Goal: Check status: Check status

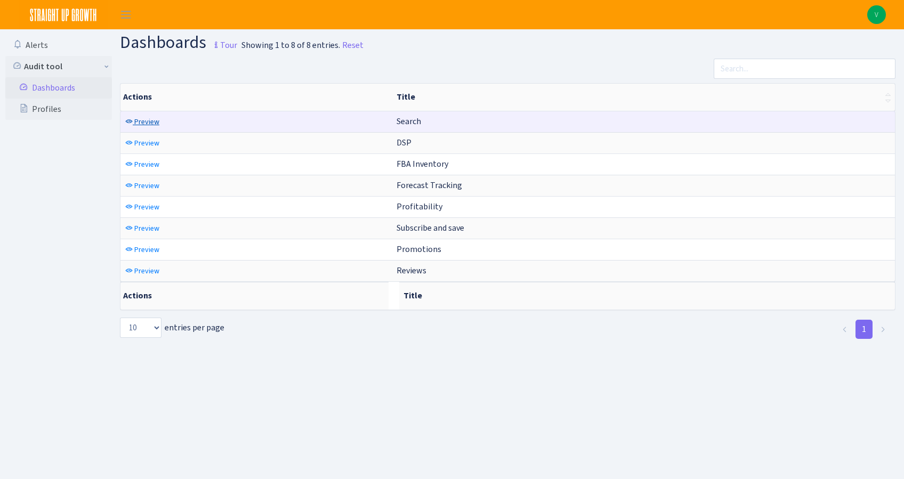
click at [124, 118] on link "Preview" at bounding box center [142, 122] width 39 height 17
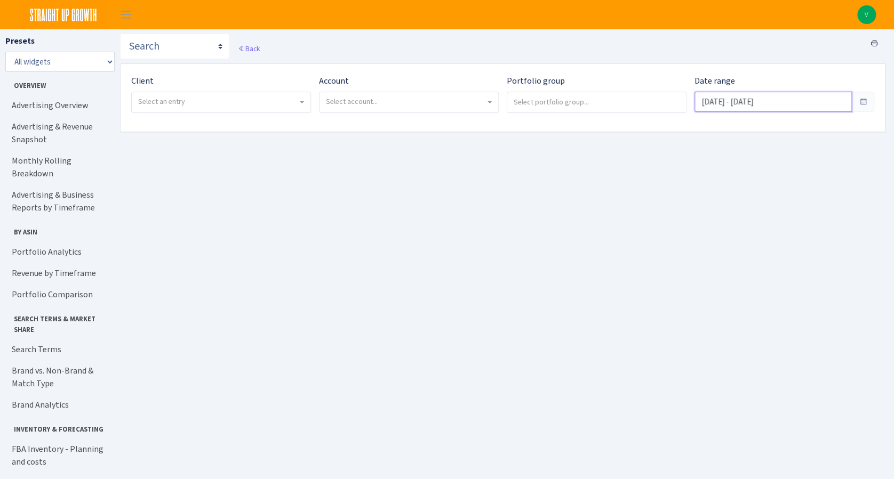
click at [759, 110] on input "Jul 10, 2025 - Aug 8, 2025" at bounding box center [772, 102] width 157 height 20
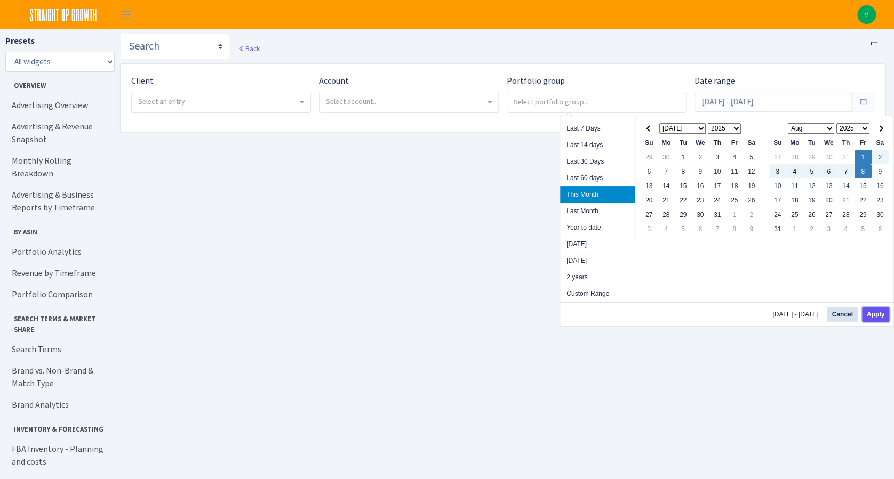
click at [876, 311] on button "Apply" at bounding box center [875, 314] width 27 height 15
type input "Aug 1, 2025 - Aug 8, 2025"
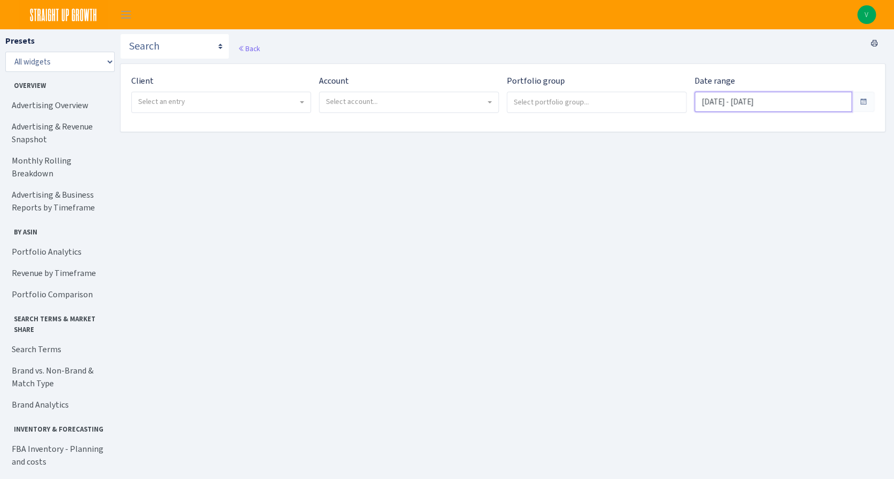
click at [776, 104] on input "Aug 1, 2025 - Aug 8, 2025" at bounding box center [772, 102] width 157 height 20
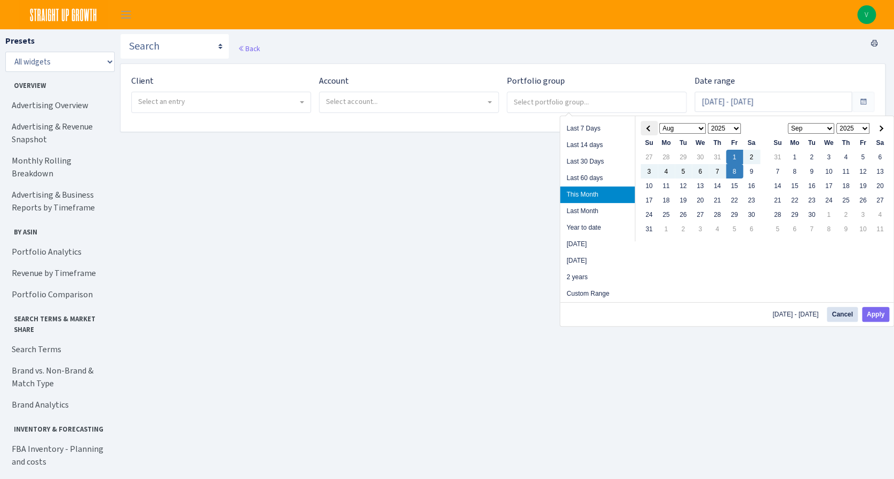
click at [645, 130] on th at bounding box center [648, 128] width 17 height 14
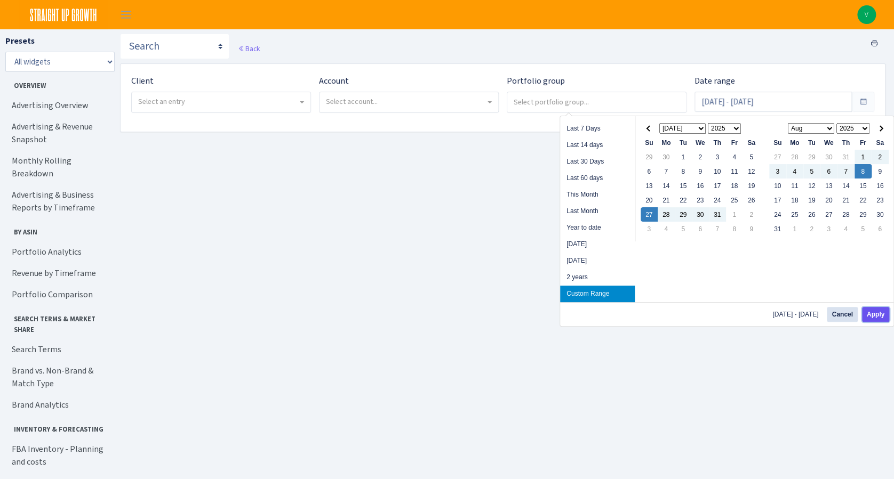
click at [886, 315] on button "Apply" at bounding box center [875, 314] width 27 height 15
type input "Jul 27, 2025 - Aug 8, 2025"
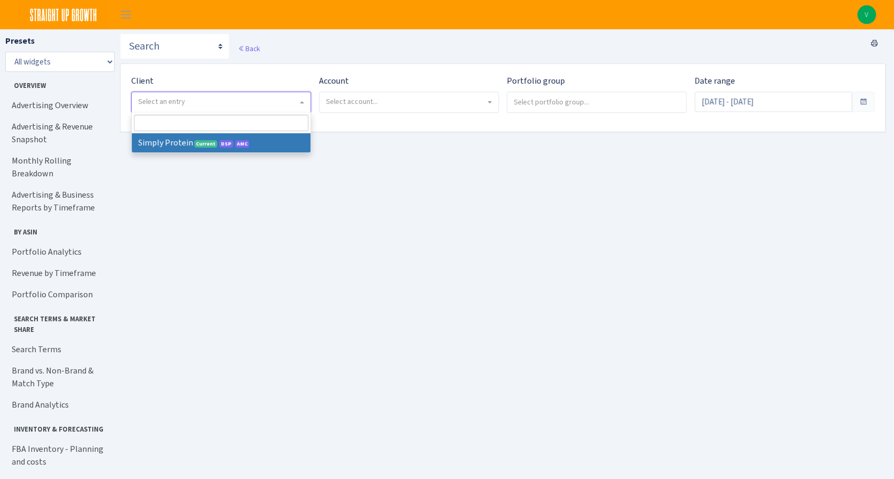
click at [179, 111] on span "Select an entry" at bounding box center [221, 102] width 179 height 20
select select "332"
select select
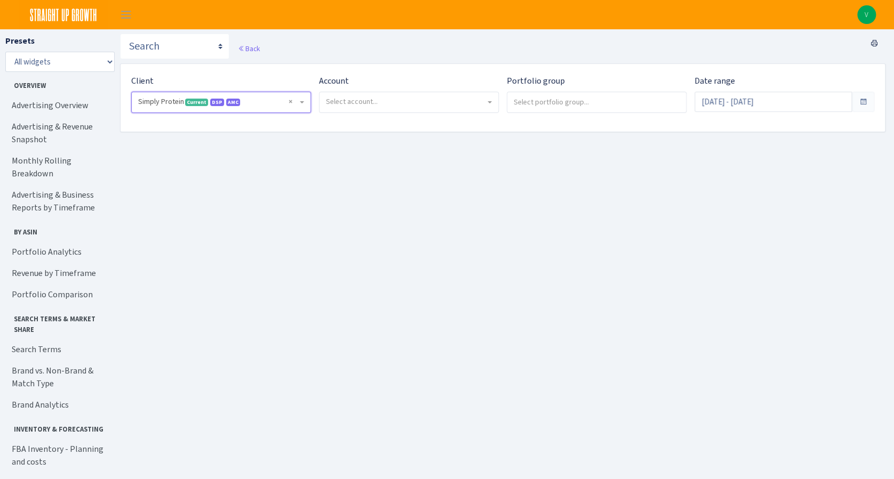
click at [438, 112] on span "Select account..." at bounding box center [409, 102] width 180 height 21
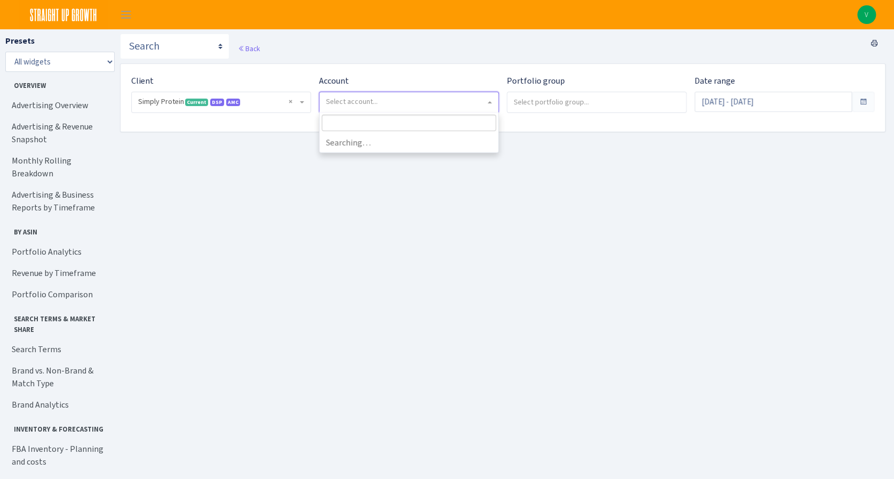
click at [438, 106] on span "Select account..." at bounding box center [405, 101] width 159 height 11
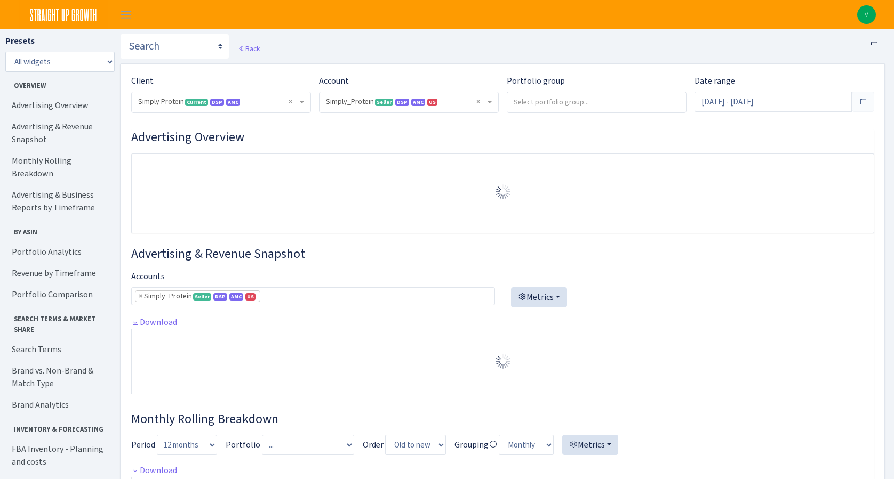
select select "470438976738569"
click at [445, 107] on span "× Simply_Protein Seller DSP AMC US 470438976738569A1B3P8939UXC7XENTITYMWGWG0Y0T…" at bounding box center [408, 102] width 179 height 20
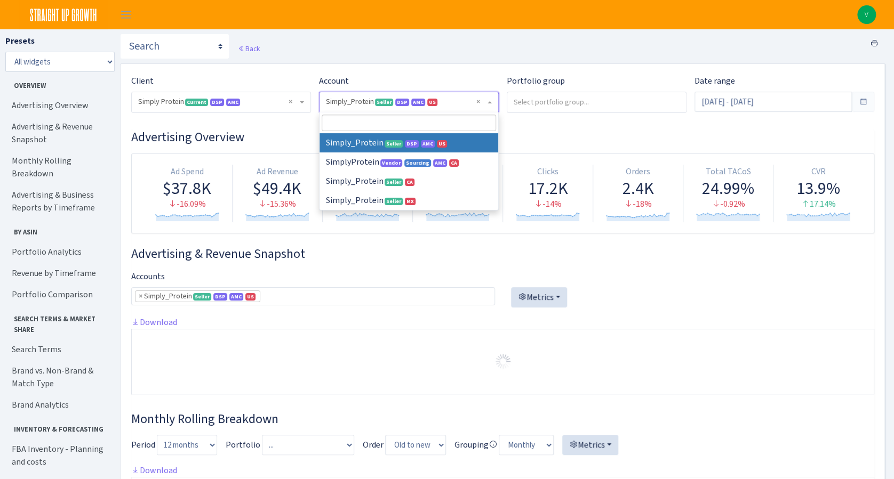
drag, startPoint x: 400, startPoint y: 139, endPoint x: 579, endPoint y: 105, distance: 181.7
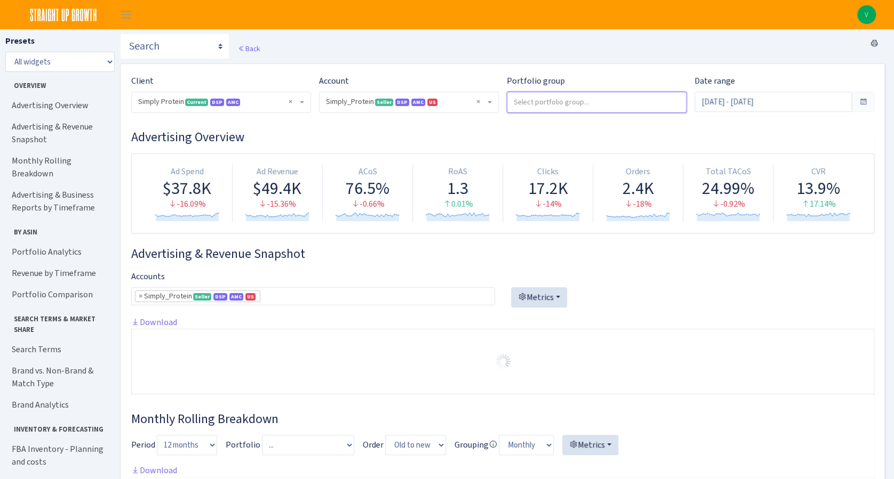
click at [583, 100] on input "search" at bounding box center [596, 101] width 179 height 19
click at [695, 98] on input "[DATE] - [DATE]" at bounding box center [772, 102] width 157 height 20
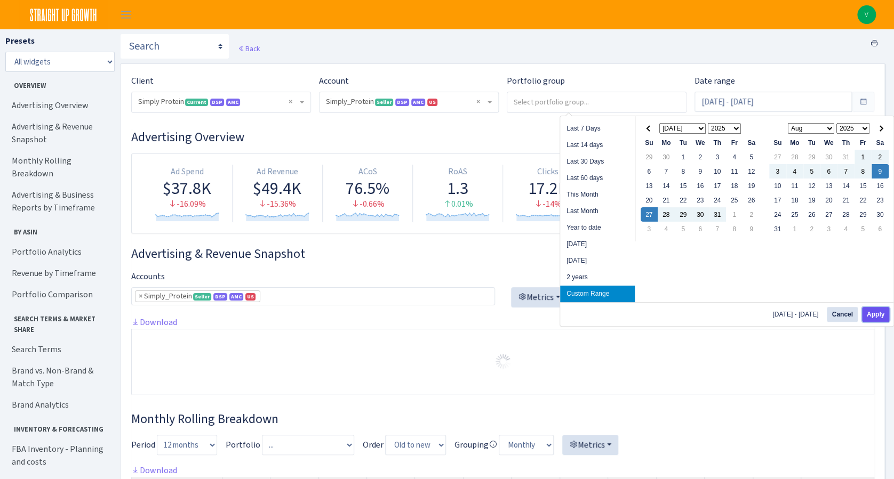
click at [880, 314] on button "Apply" at bounding box center [875, 314] width 27 height 15
type input "[DATE] - [DATE]"
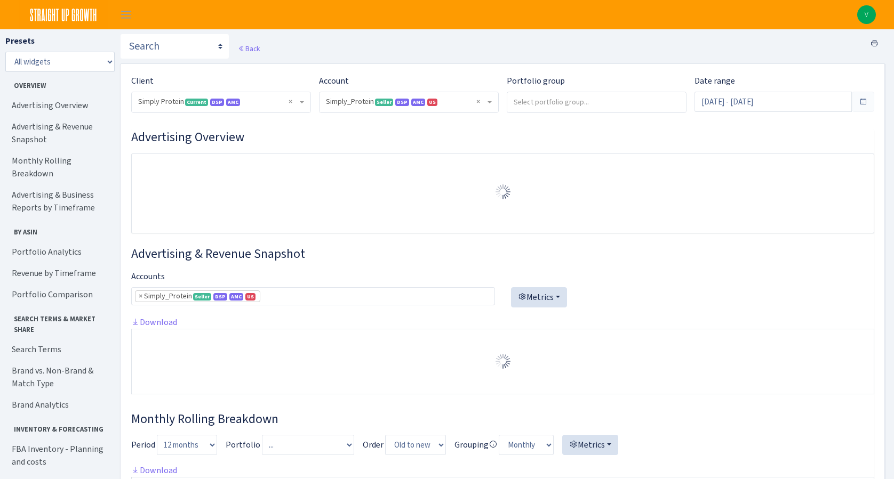
select select "470438976738569"
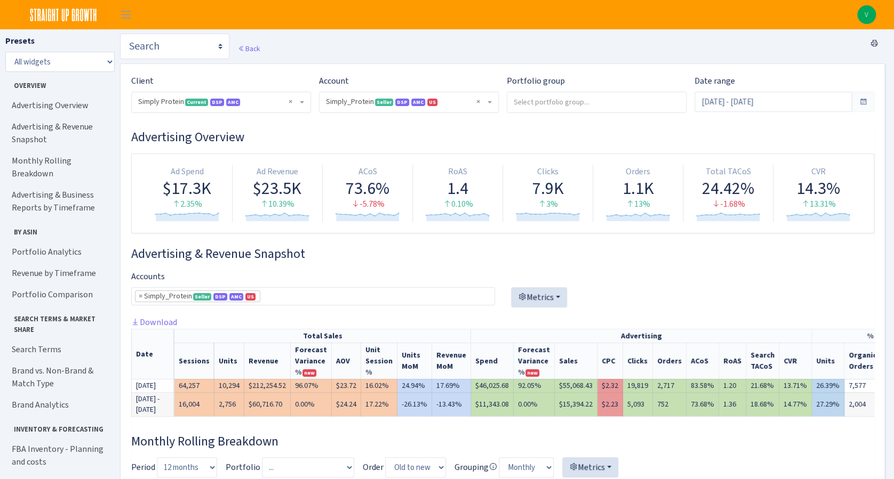
click at [154, 51] on select "Search DSP FBA Inventory Forecast Tracking Profitability Subscribe and save Pro…" at bounding box center [174, 47] width 109 height 26
select select "https://straightupgrowth.com/admin/dashboard/7/show"
click at [120, 34] on select "Search DSP FBA Inventory Forecast Tracking Profitability Subscribe and save Pro…" at bounding box center [174, 47] width 109 height 26
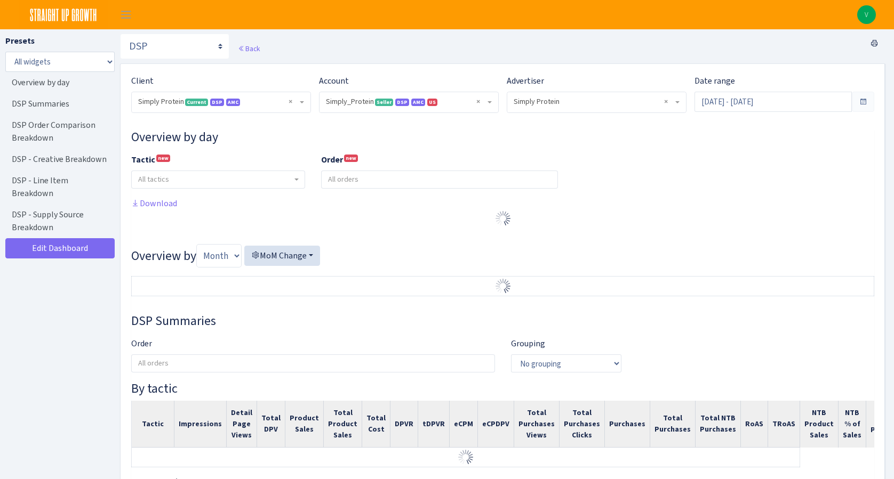
select select "470438976738569"
select select "577135095539250507"
select select
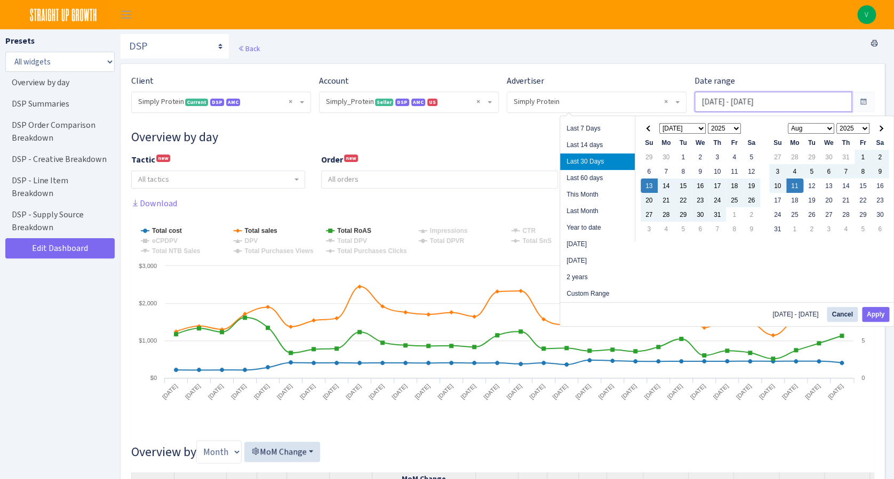
click at [777, 102] on input "[DATE] - [DATE]" at bounding box center [772, 102] width 157 height 20
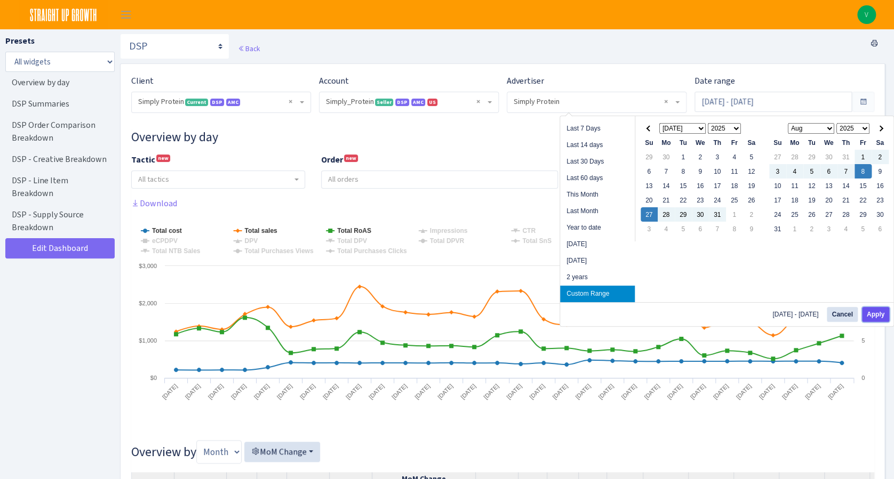
click at [883, 315] on button "Apply" at bounding box center [875, 314] width 27 height 15
type input "Jul 27, 2025 - Aug 8, 2025"
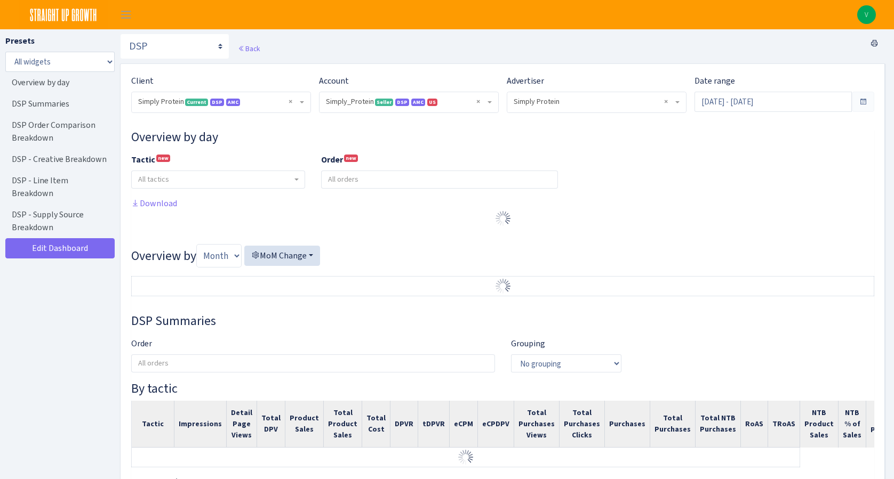
select select "470438976738569"
select select "577135095539250507"
select select
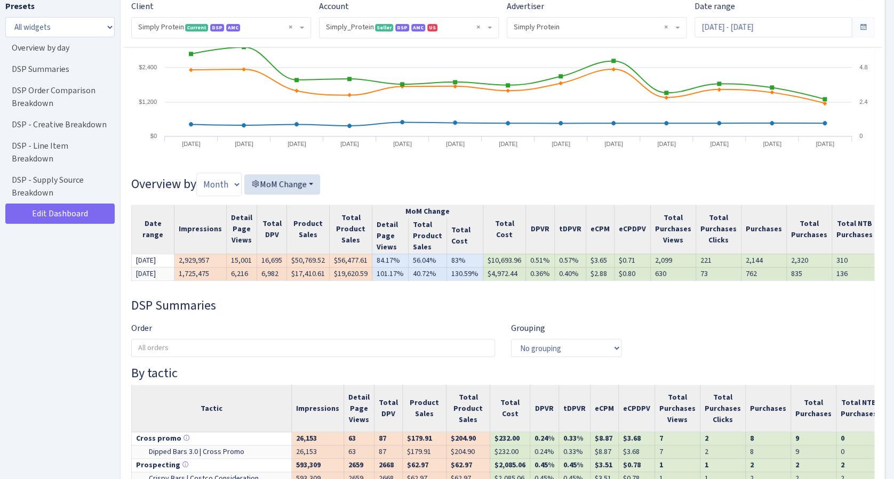
scroll to position [261, 0]
